Goal: Information Seeking & Learning: Learn about a topic

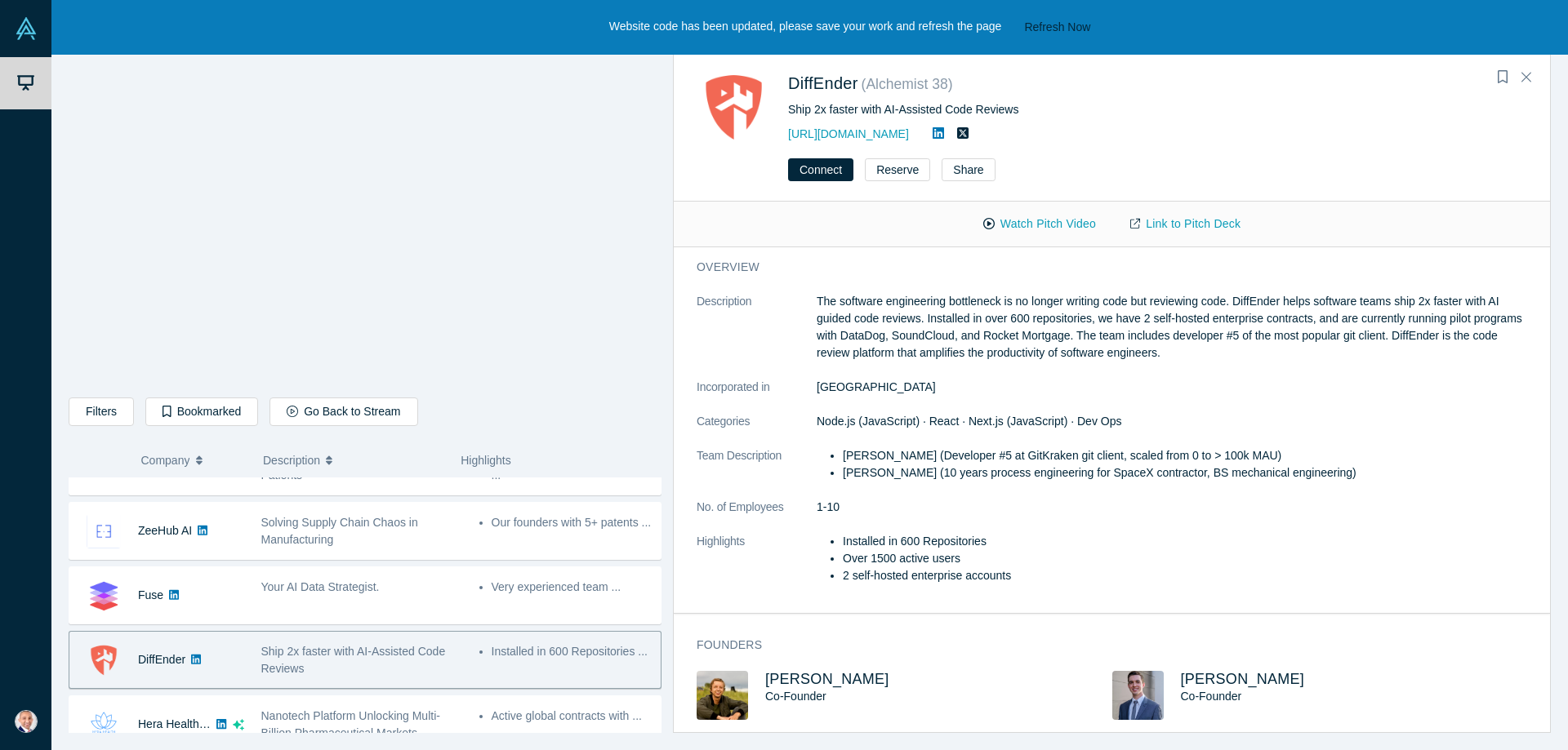
scroll to position [465, 0]
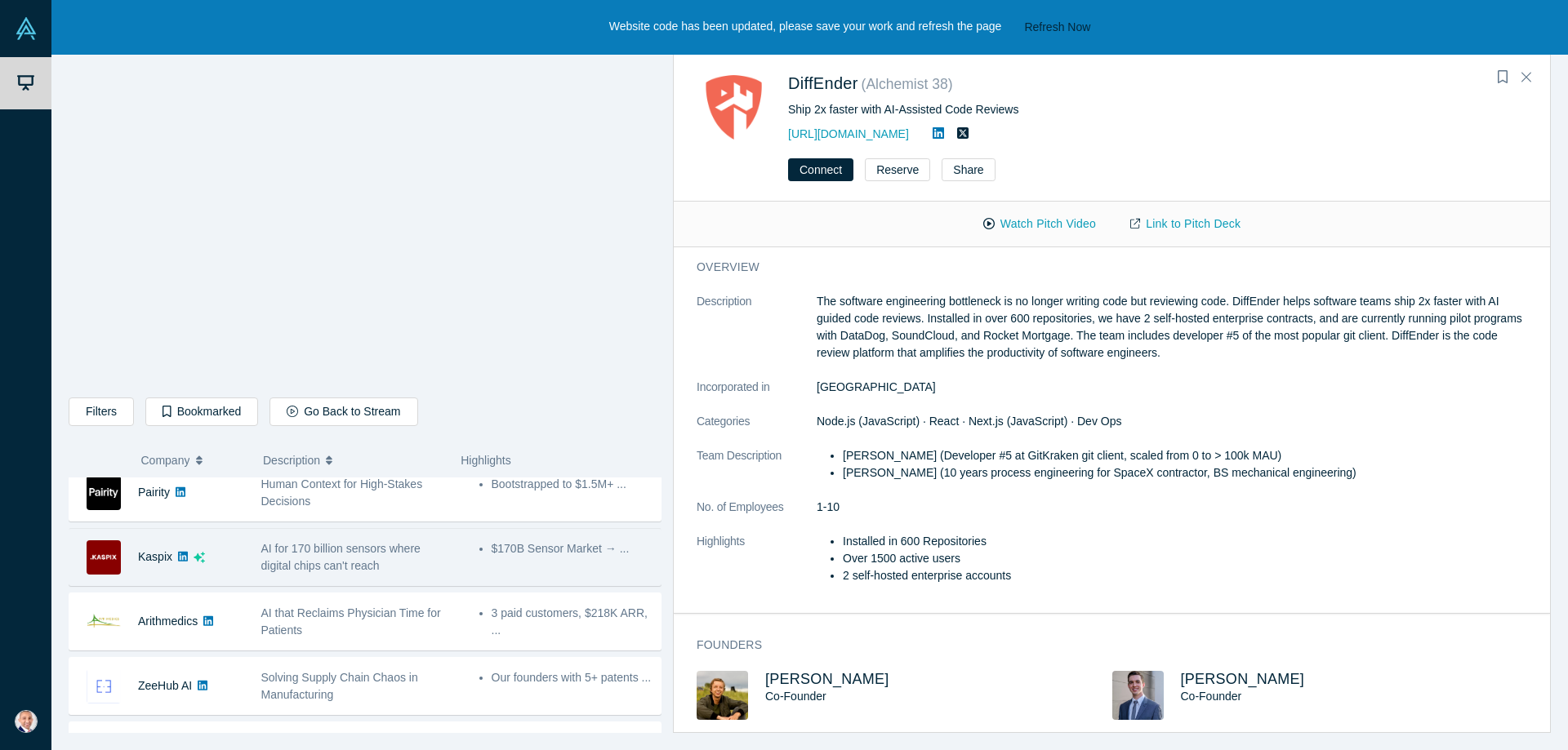
click at [273, 562] on span "AI for 170 billion sensors where digital chips can't reach" at bounding box center [340, 557] width 159 height 30
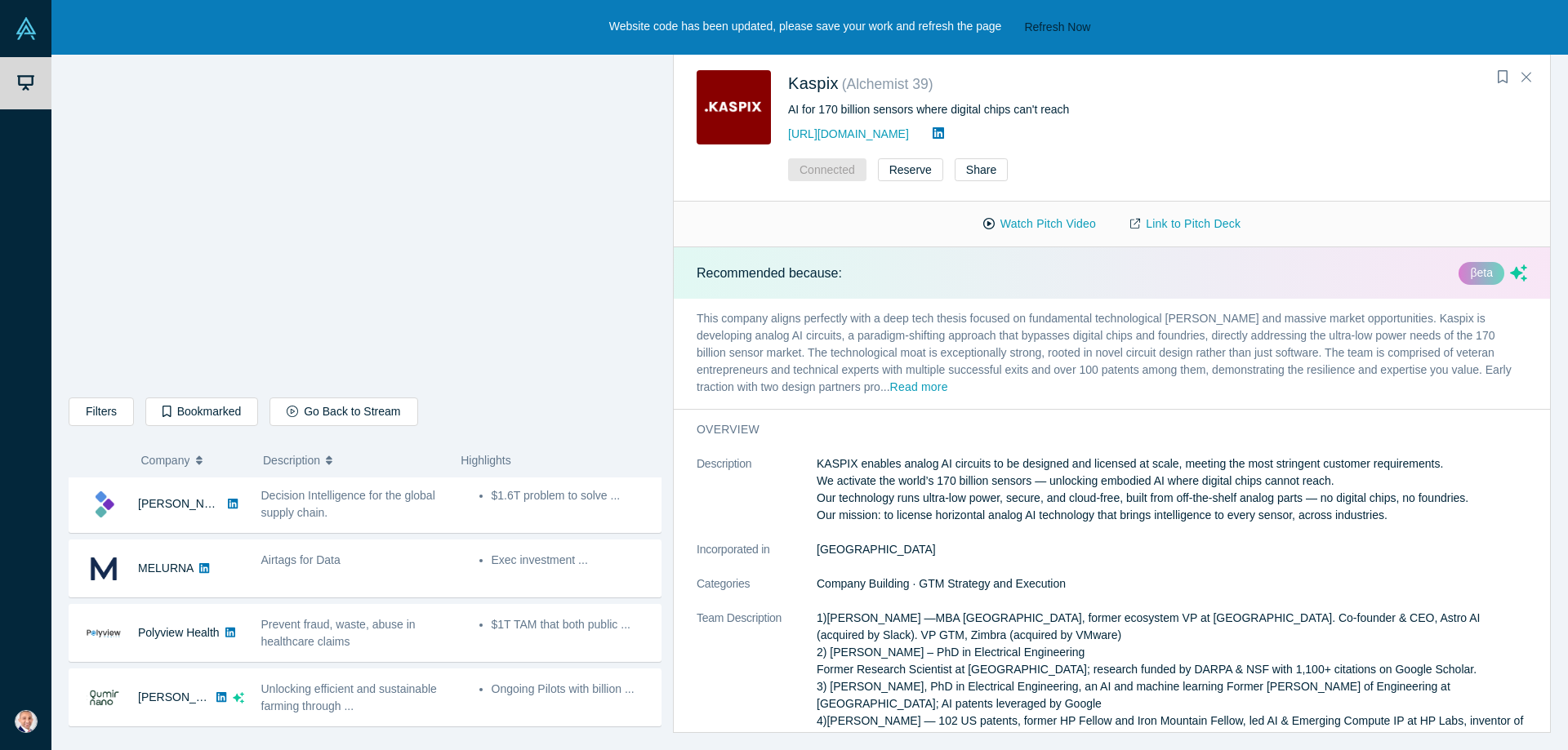
scroll to position [0, 0]
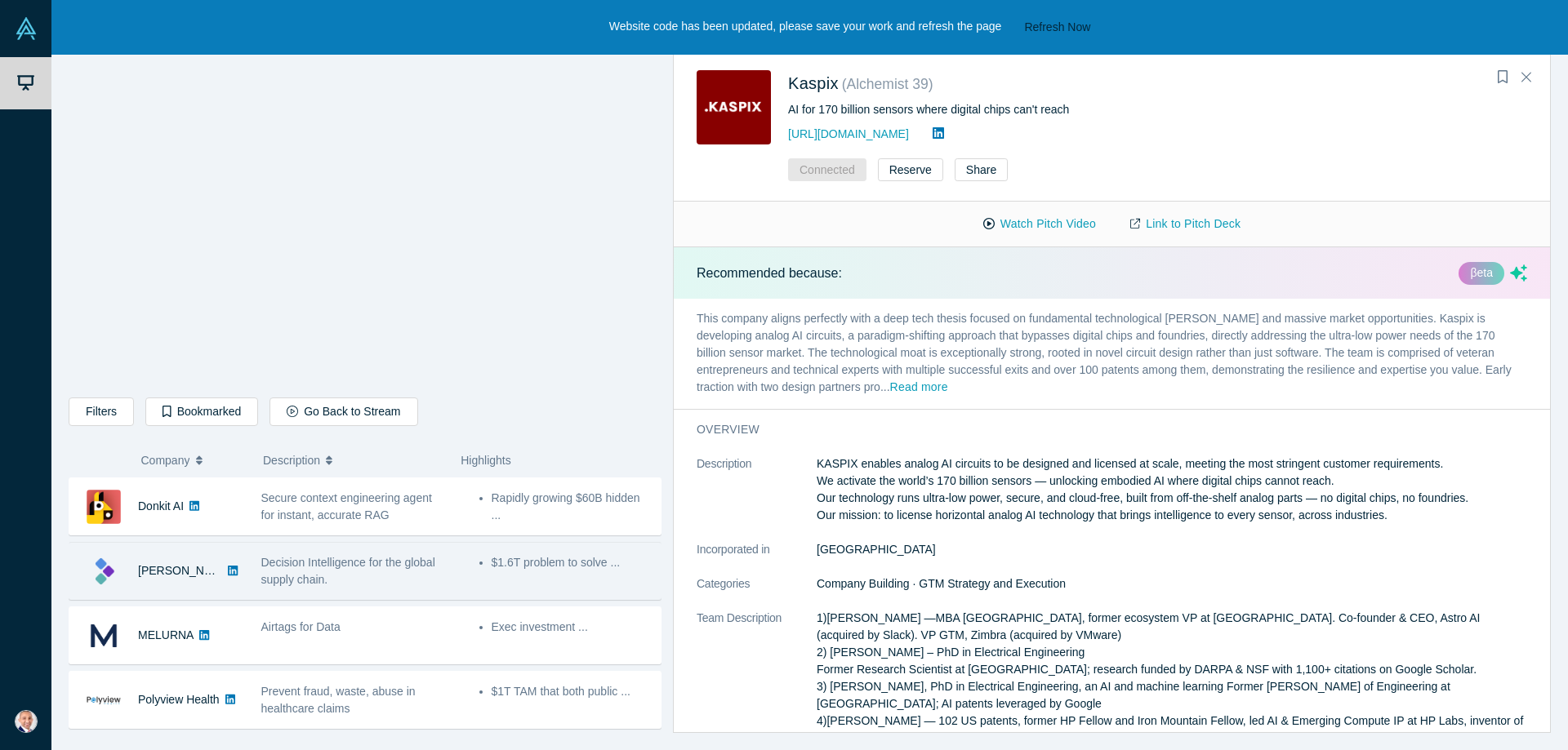
click at [376, 580] on div "Decision Intelligence for the global supply chain." at bounding box center [355, 572] width 187 height 34
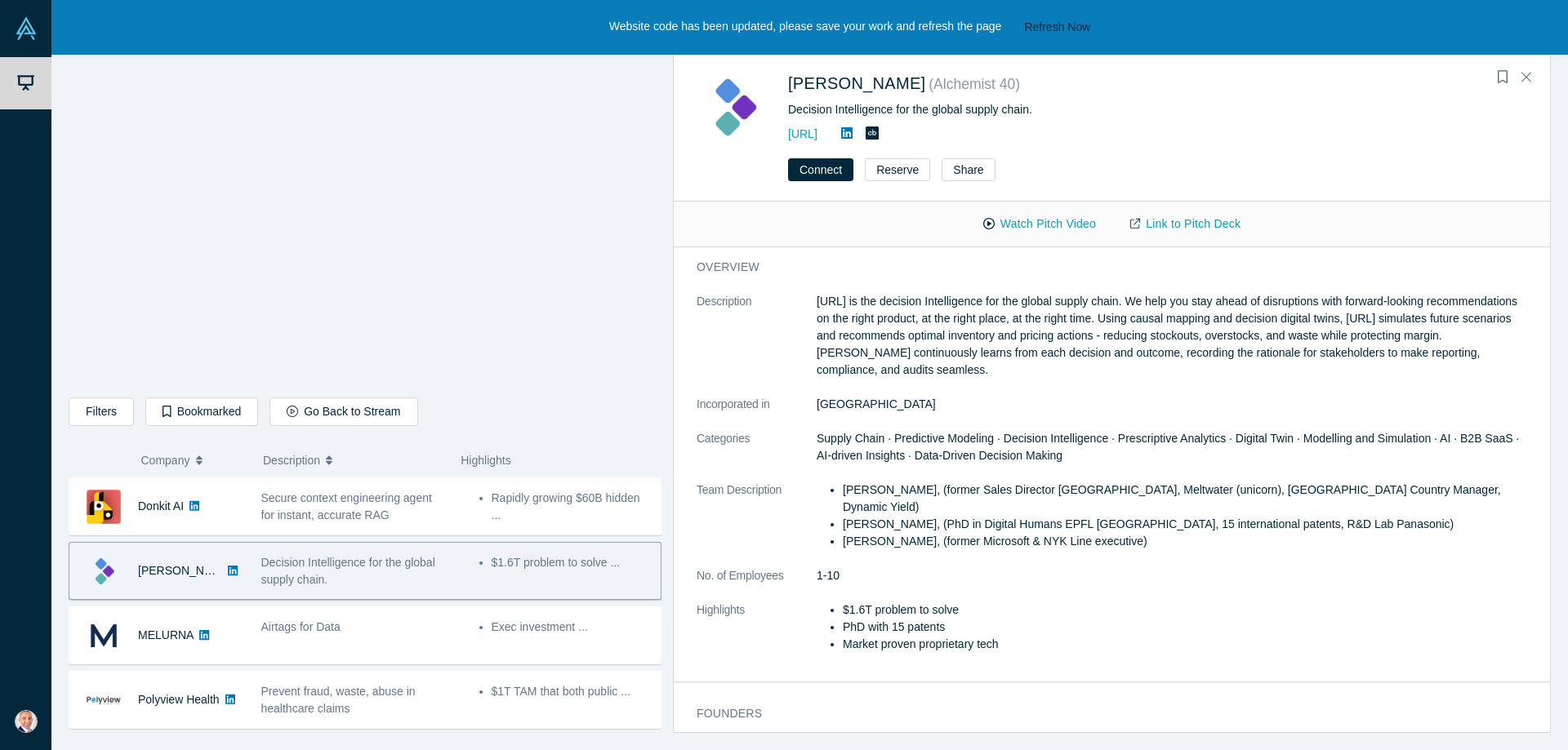
drag, startPoint x: 1059, startPoint y: 230, endPoint x: 1086, endPoint y: 314, distance: 88.2
click at [1086, 314] on div "[PERSON_NAME] ( Alchemist 40 ) Decision Intelligence for the global supply chai…" at bounding box center [1111, 392] width 878 height 681
click at [1028, 223] on button "Watch Pitch Video" at bounding box center [1040, 224] width 147 height 29
click at [813, 411] on dt "Incorporated in" at bounding box center [757, 414] width 120 height 34
click at [823, 403] on dd "[GEOGRAPHIC_DATA]" at bounding box center [1171, 405] width 710 height 17
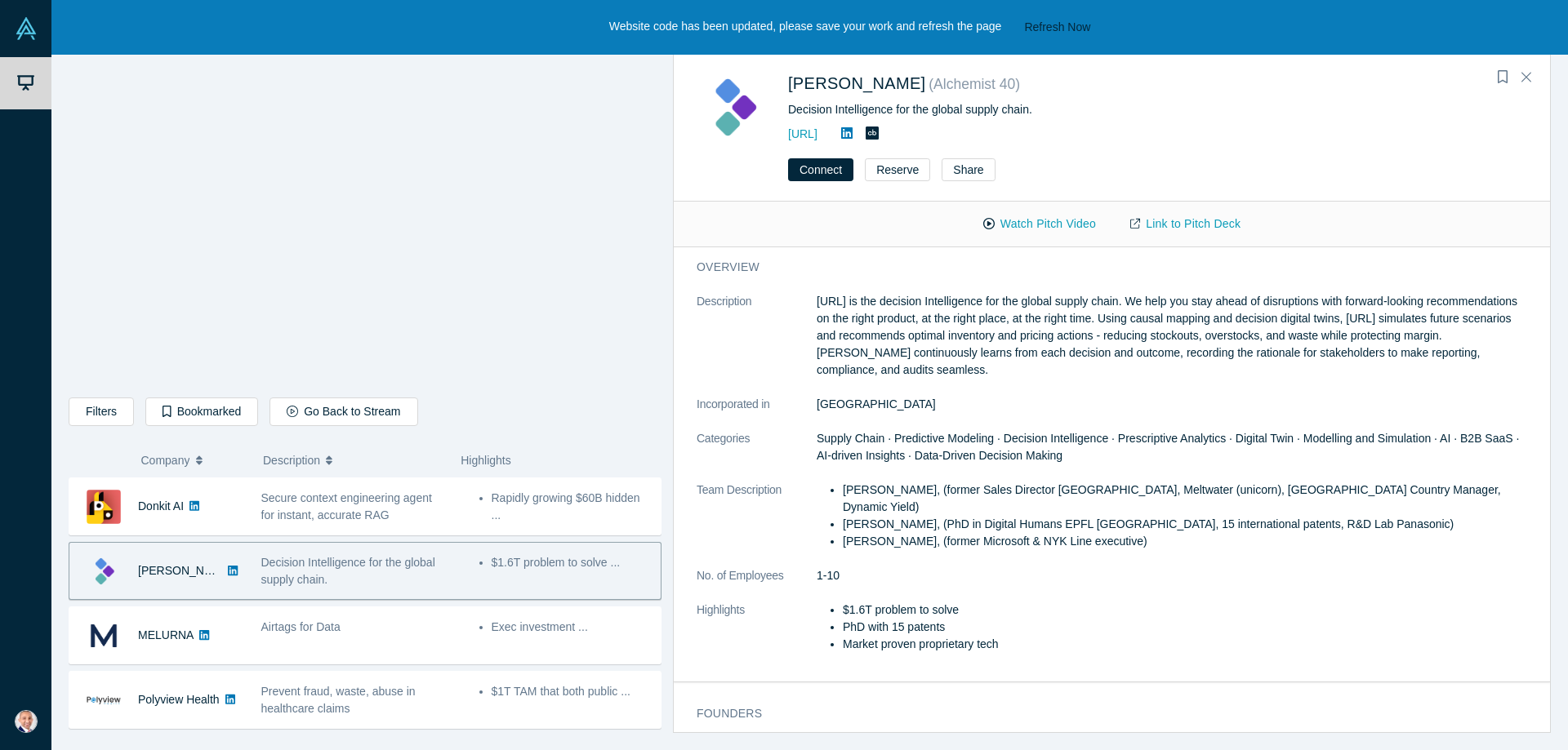
drag, startPoint x: 809, startPoint y: 297, endPoint x: 1009, endPoint y: 369, distance: 212.6
click at [1009, 369] on dl "Description [URL] is the decision Intelligence for the global supply chain. We …" at bounding box center [1111, 482] width 830 height 377
copy dl "[URL] is the decision Intelligence for the global supply chain. We help you sta…"
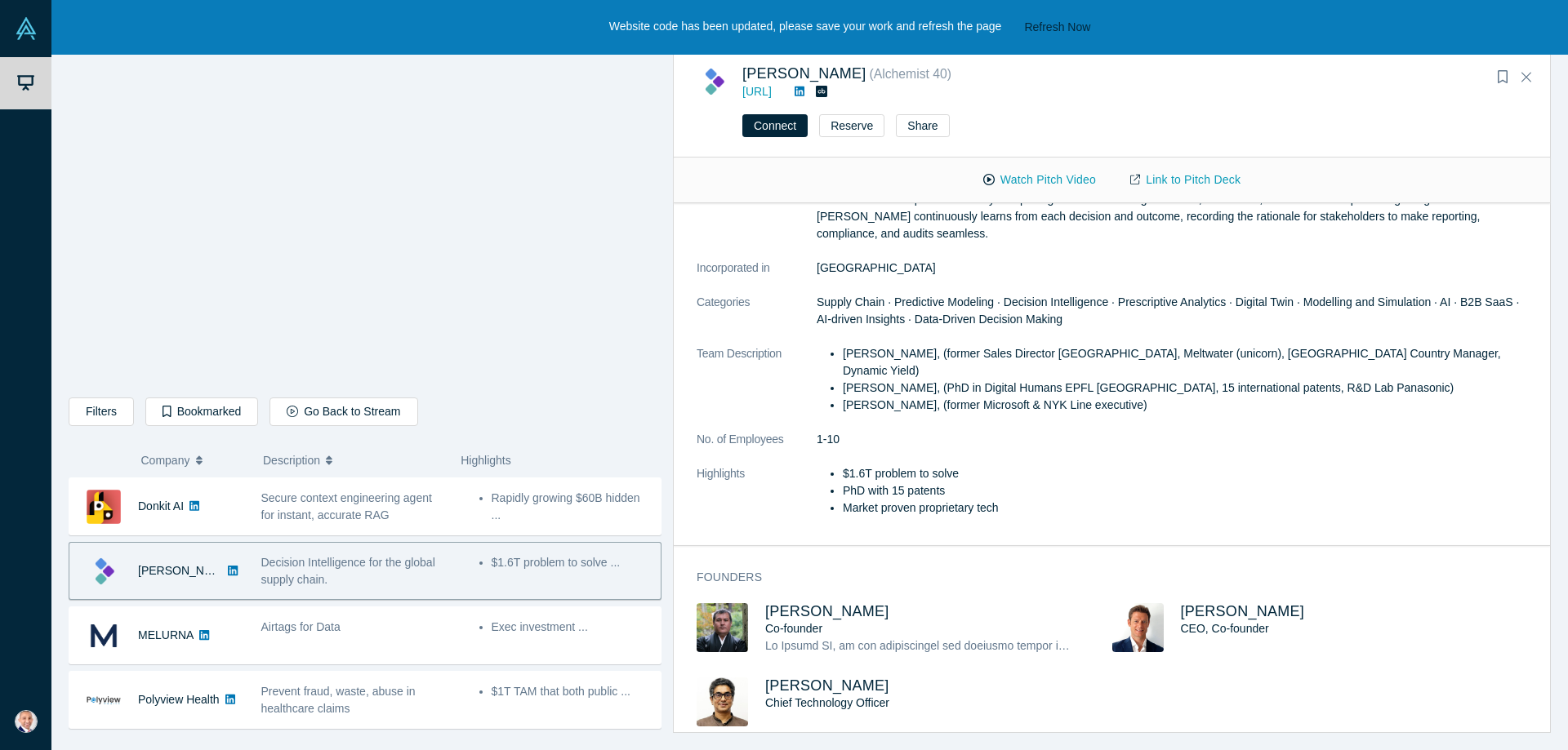
scroll to position [95, 0]
